Goal: Transaction & Acquisition: Book appointment/travel/reservation

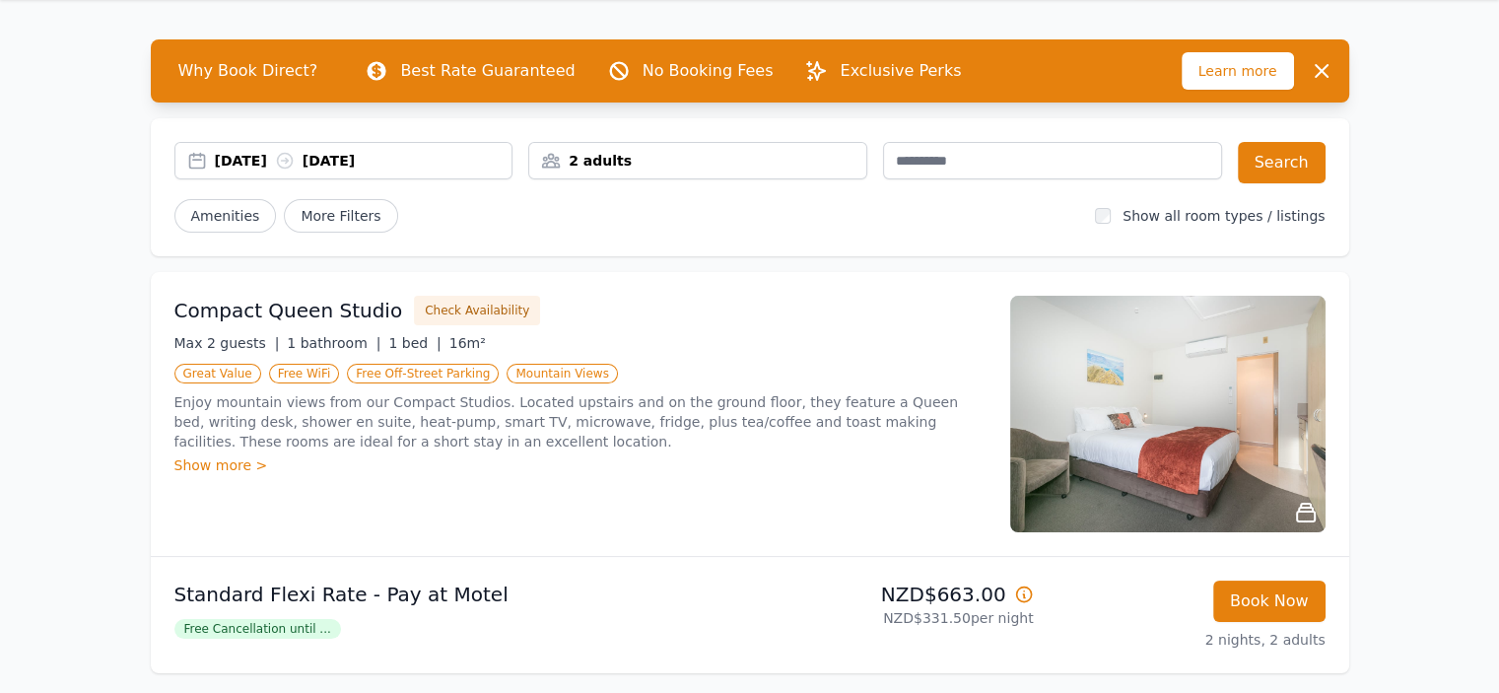
scroll to position [99, 0]
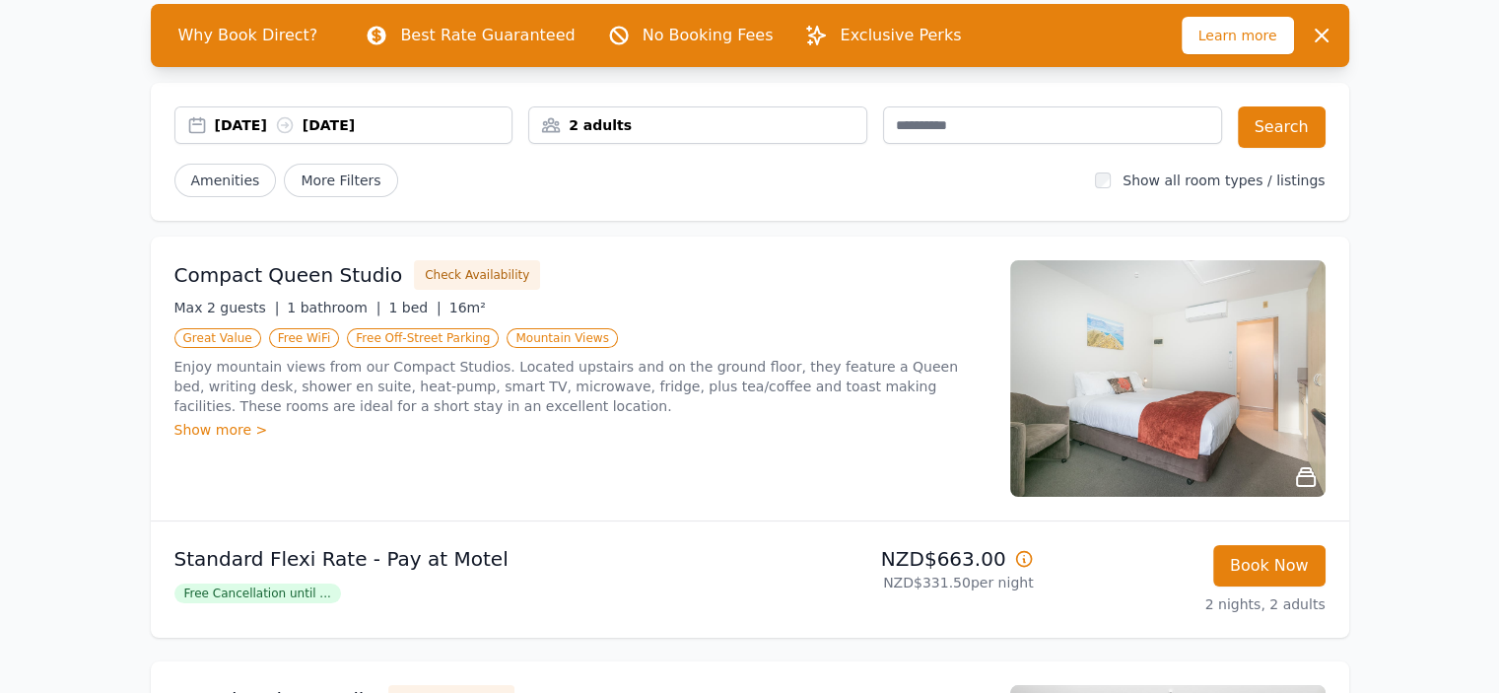
click at [191, 426] on div "Show more >" at bounding box center [580, 430] width 812 height 20
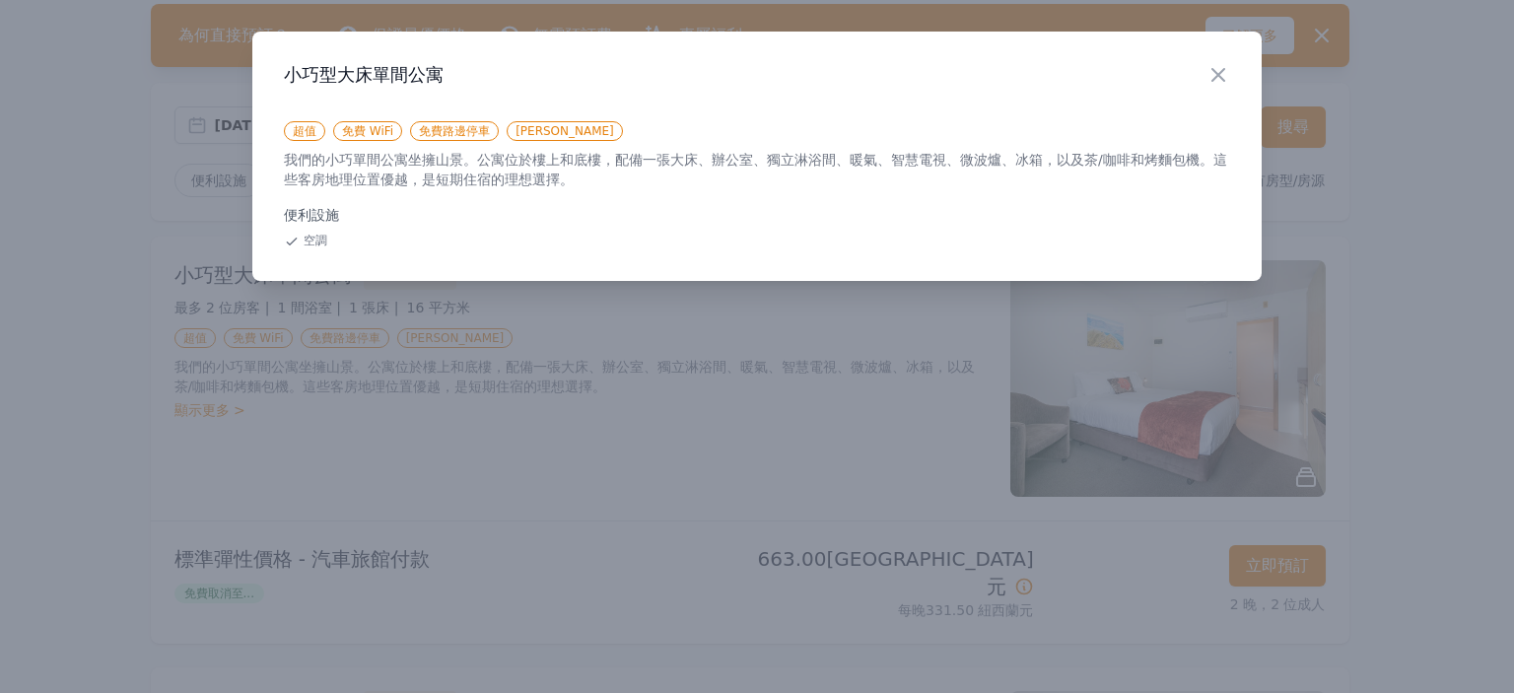
click at [683, 429] on div at bounding box center [757, 346] width 1514 height 693
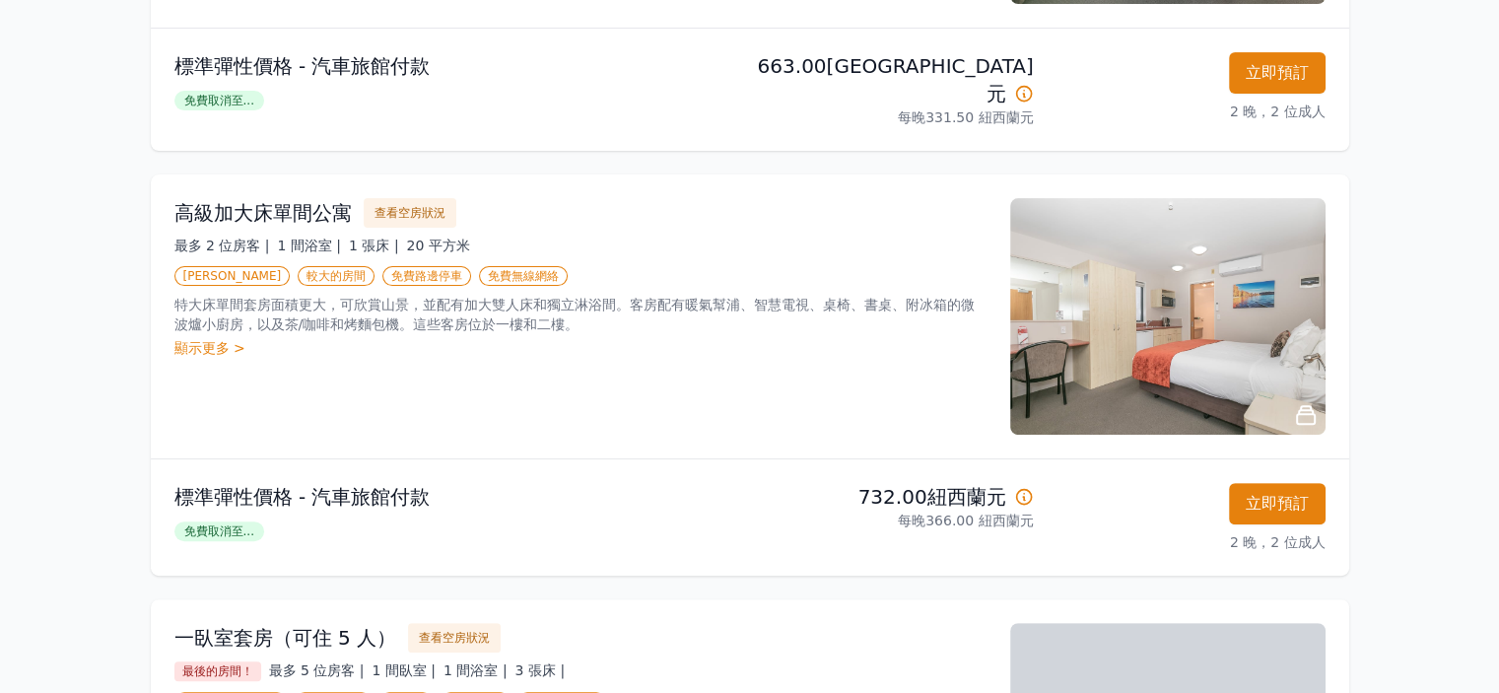
scroll to position [197, 0]
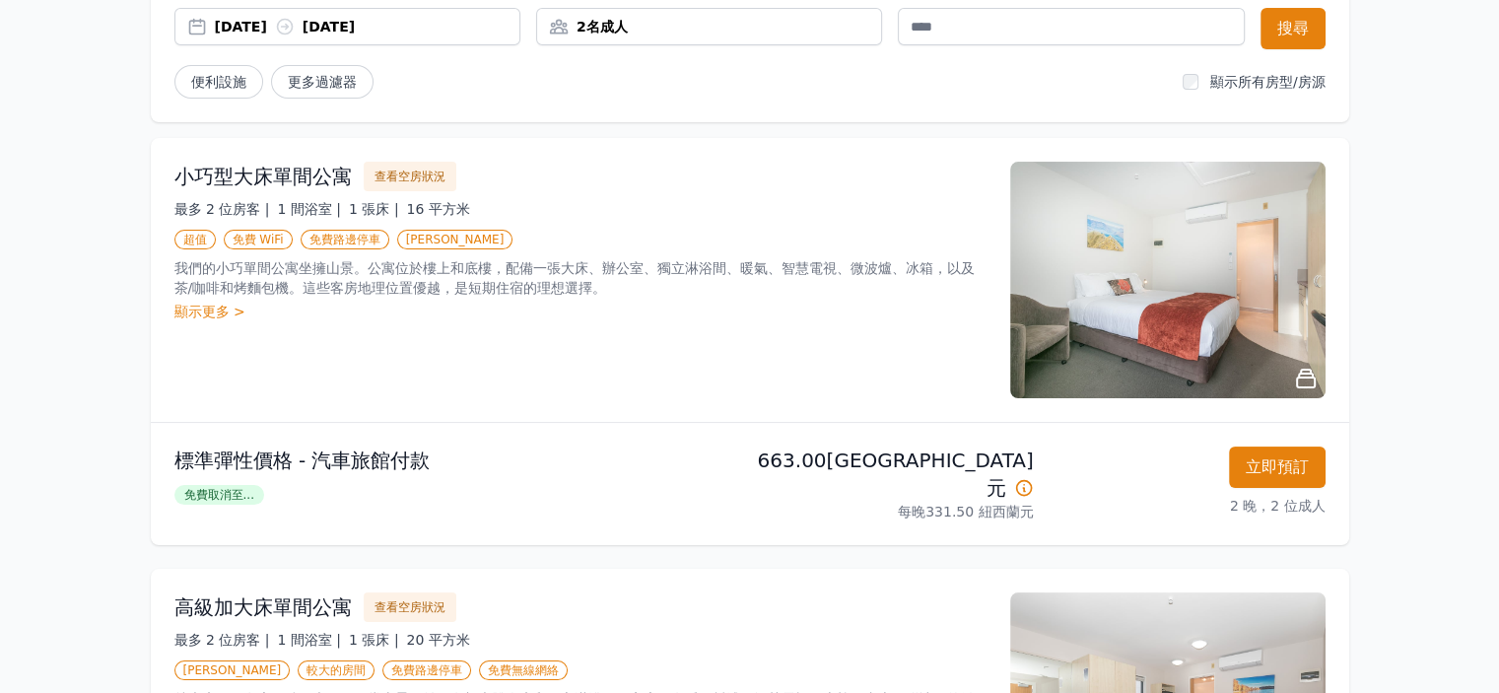
click at [446, 15] on div "2026年2月14日 2026年2月16日" at bounding box center [347, 26] width 346 height 37
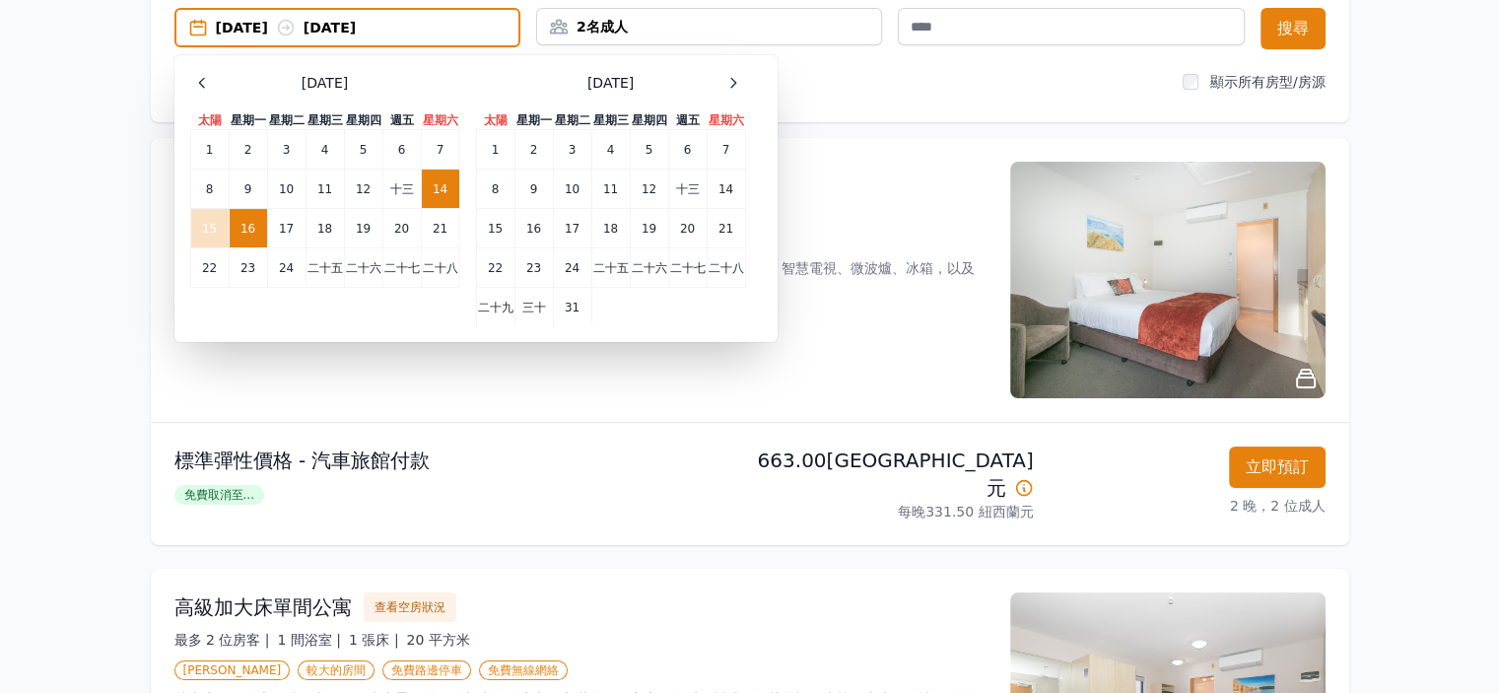
click at [449, 176] on td "14" at bounding box center [440, 188] width 38 height 39
click at [219, 218] on td "15" at bounding box center [209, 227] width 38 height 39
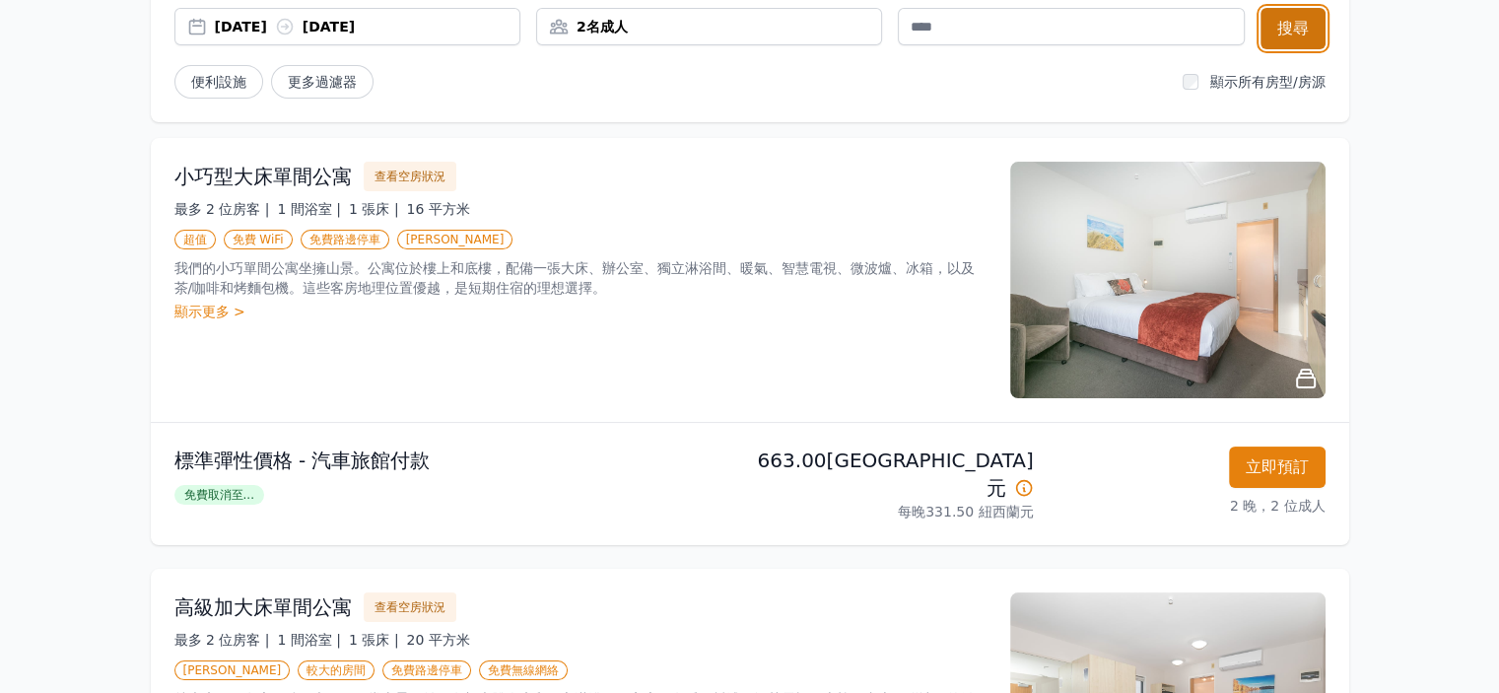
click at [1289, 27] on font "搜尋" at bounding box center [1294, 28] width 32 height 19
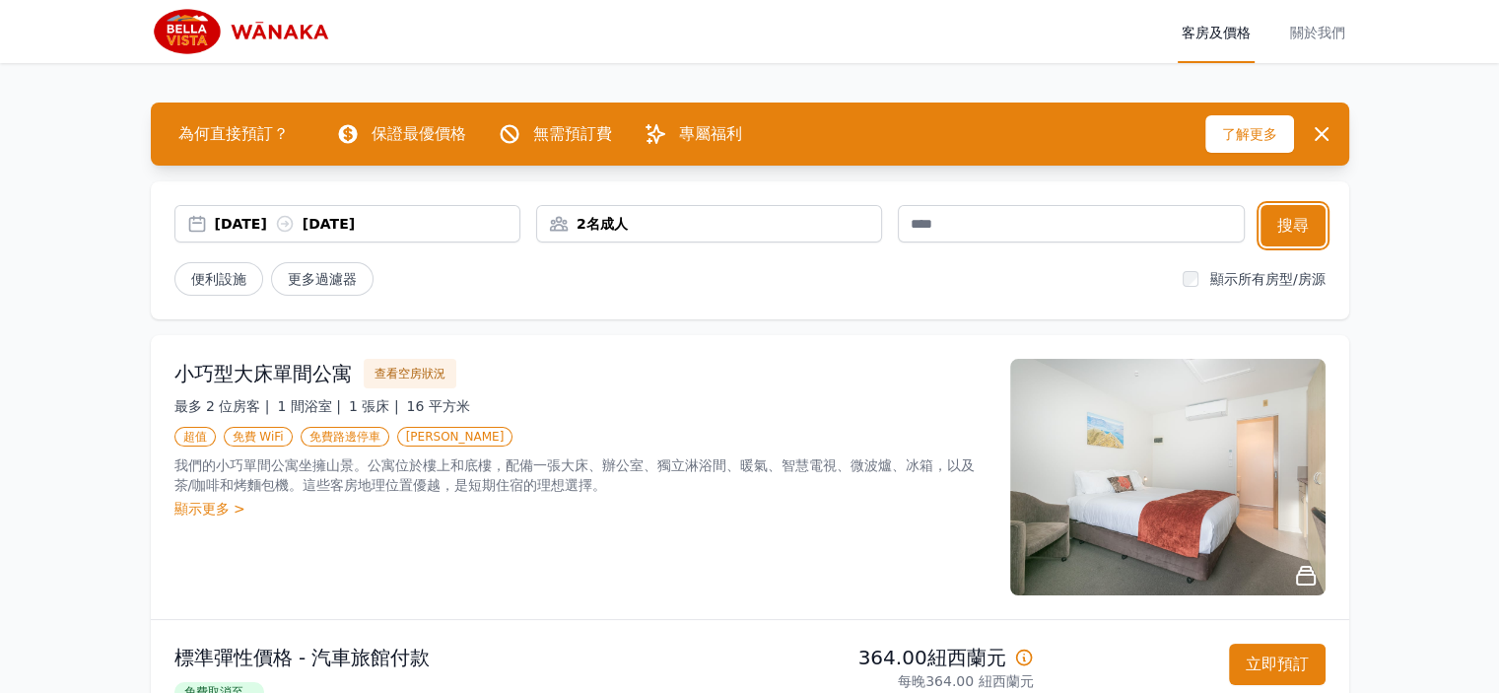
click at [355, 224] on font "2026年2月16日" at bounding box center [329, 224] width 52 height 16
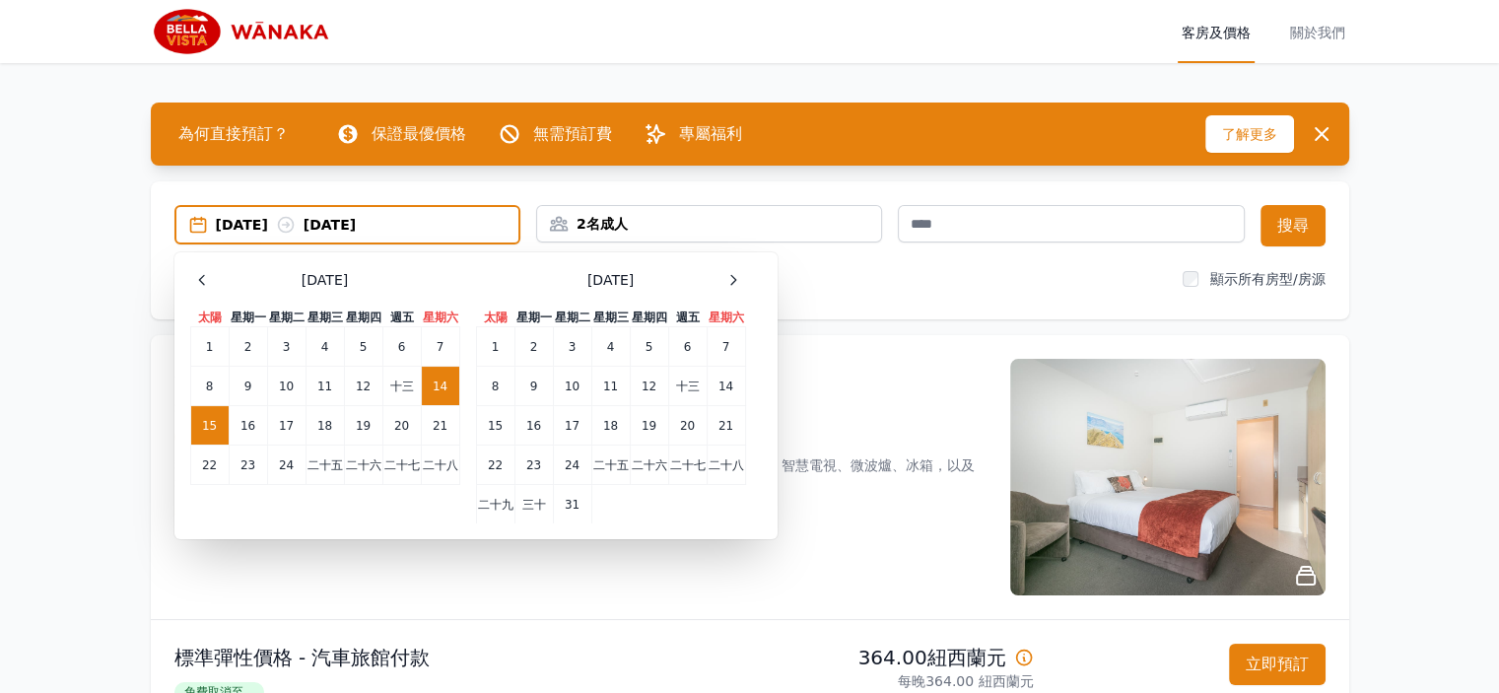
click at [441, 385] on font "14" at bounding box center [440, 387] width 15 height 14
click at [398, 381] on font "十三" at bounding box center [402, 387] width 24 height 14
click at [421, 381] on td "14" at bounding box center [440, 385] width 38 height 39
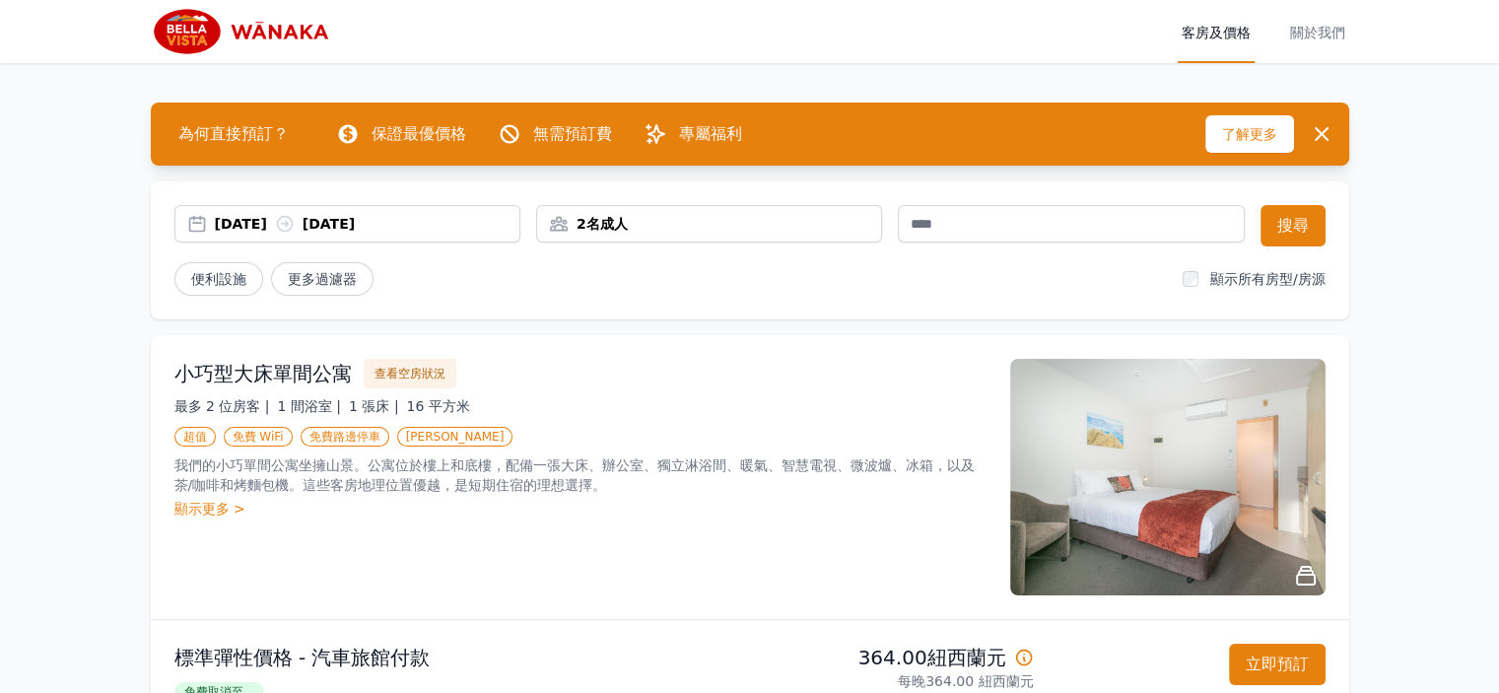
click at [267, 225] on font "2026年2月14日" at bounding box center [241, 224] width 52 height 16
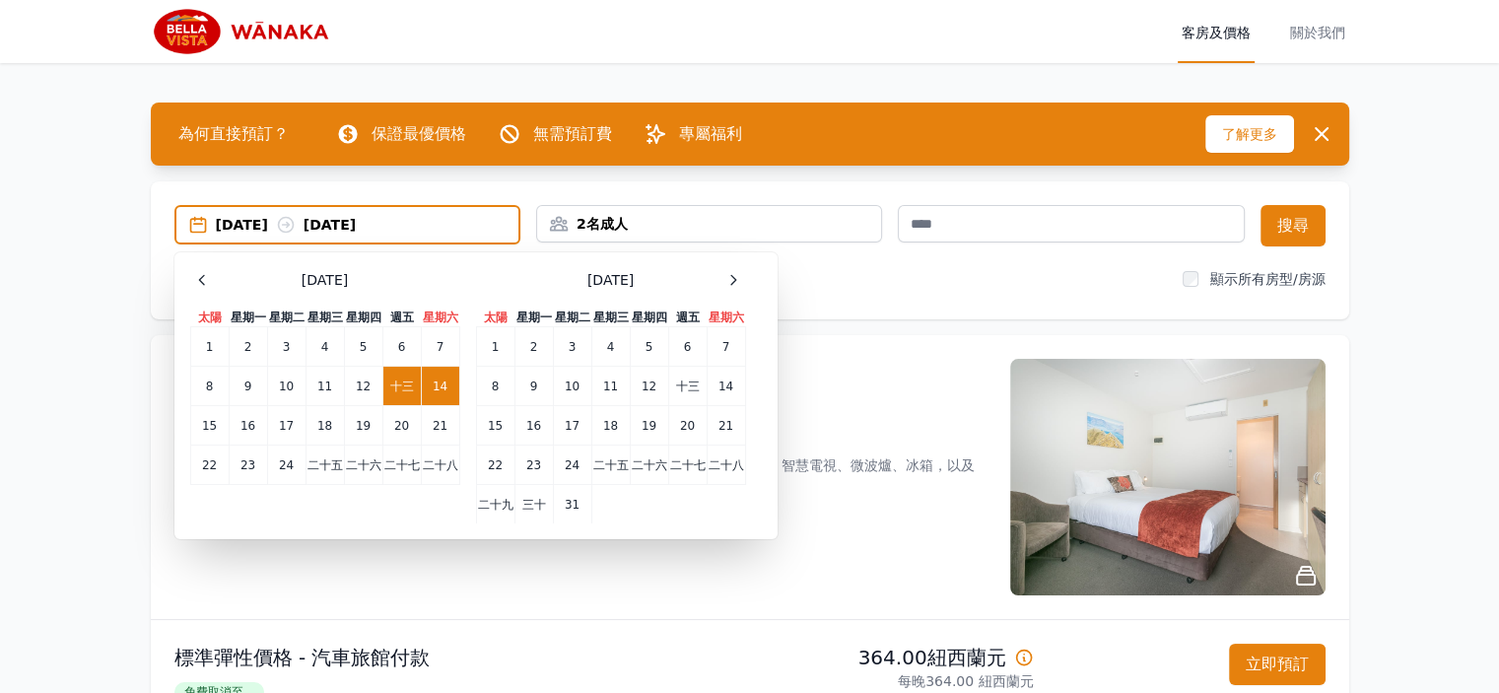
click at [448, 388] on td "14" at bounding box center [440, 385] width 38 height 39
click at [222, 422] on td "15" at bounding box center [209, 424] width 38 height 39
